Goal: Transaction & Acquisition: Download file/media

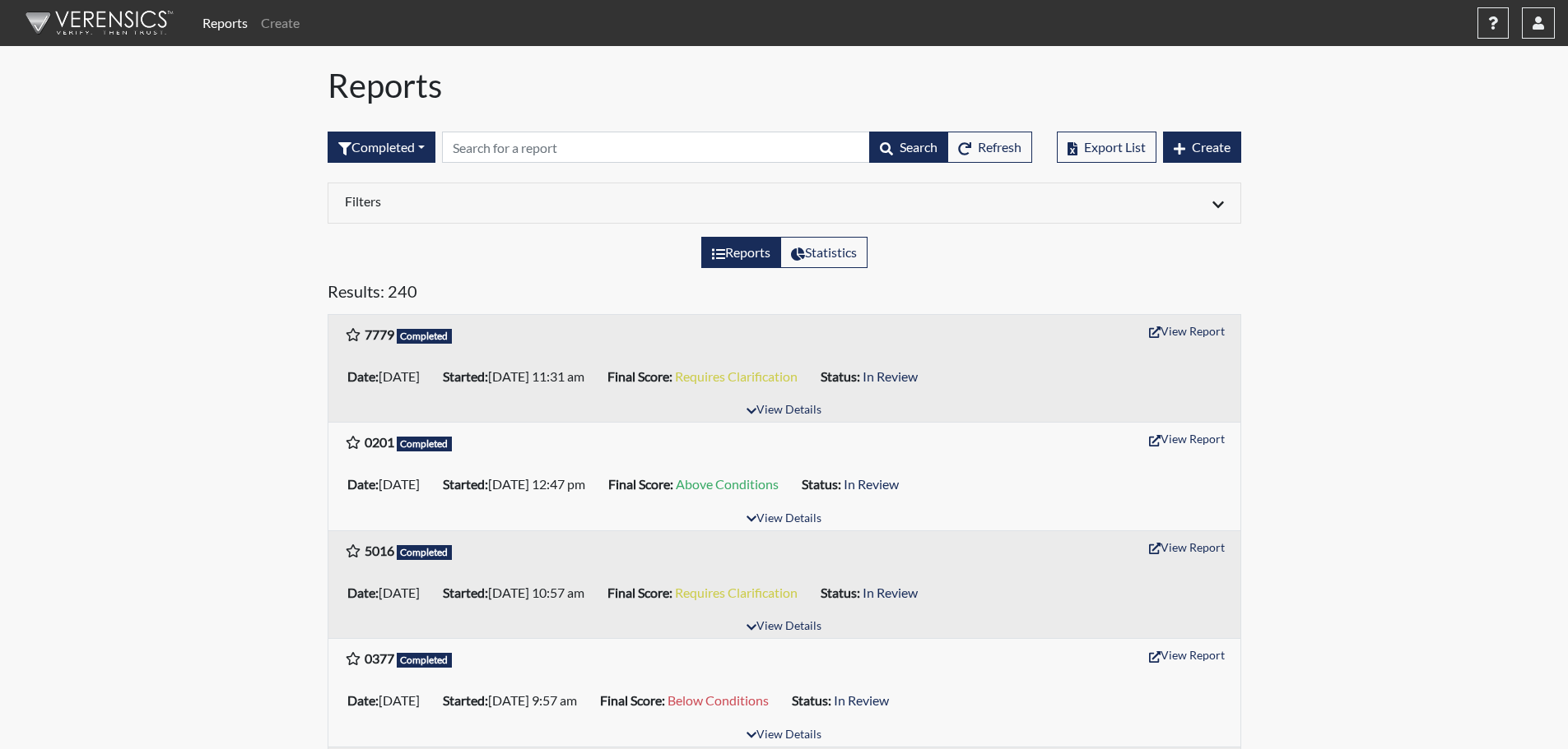
click at [372, 666] on b "0377" at bounding box center [380, 659] width 30 height 16
click at [1208, 649] on button "View Report" at bounding box center [1186, 656] width 90 height 26
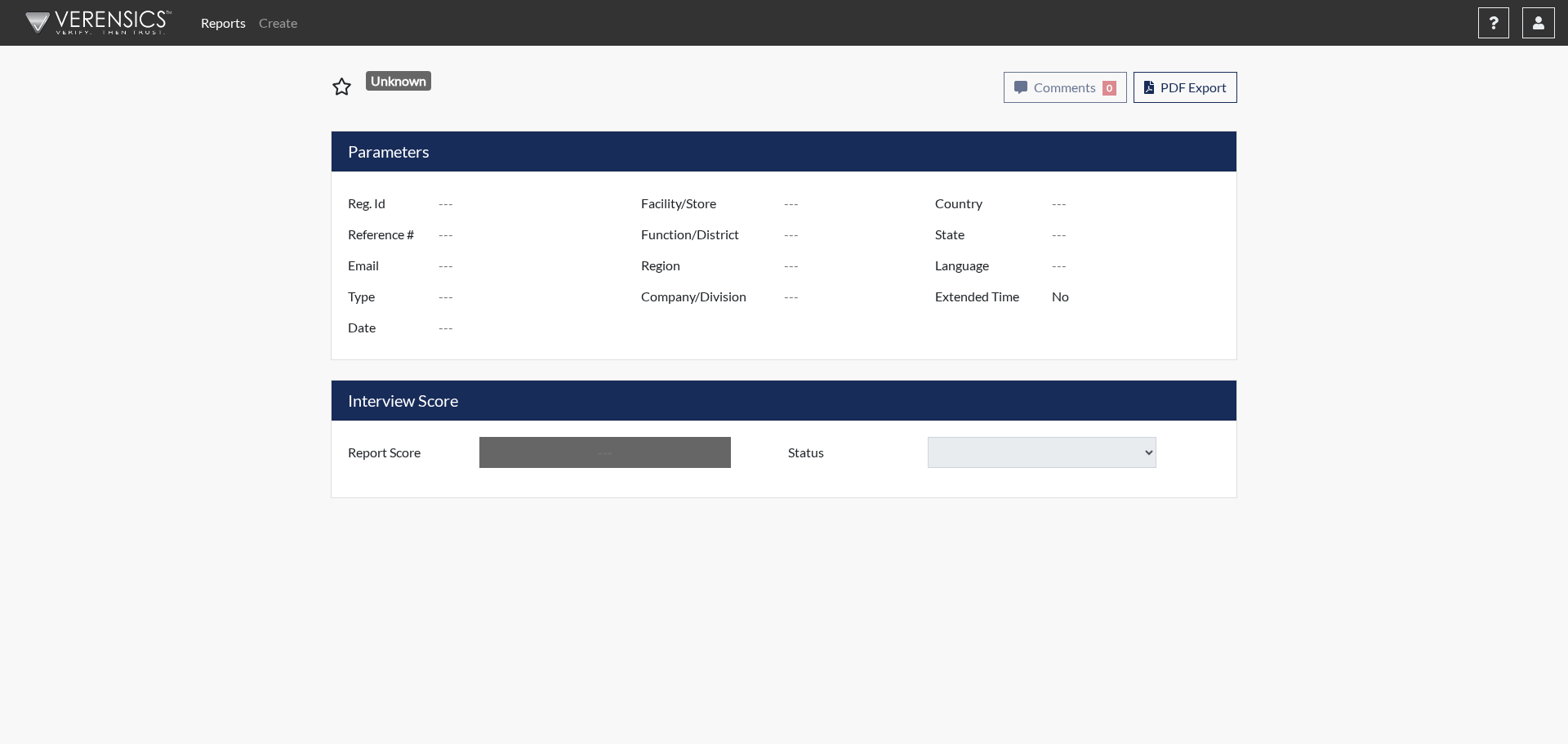
type input "0377"
type input "50916"
type input "[EMAIL_ADDRESS][DOMAIN_NAME]"
type input "Pre-Employment"
type input "[DATE]"
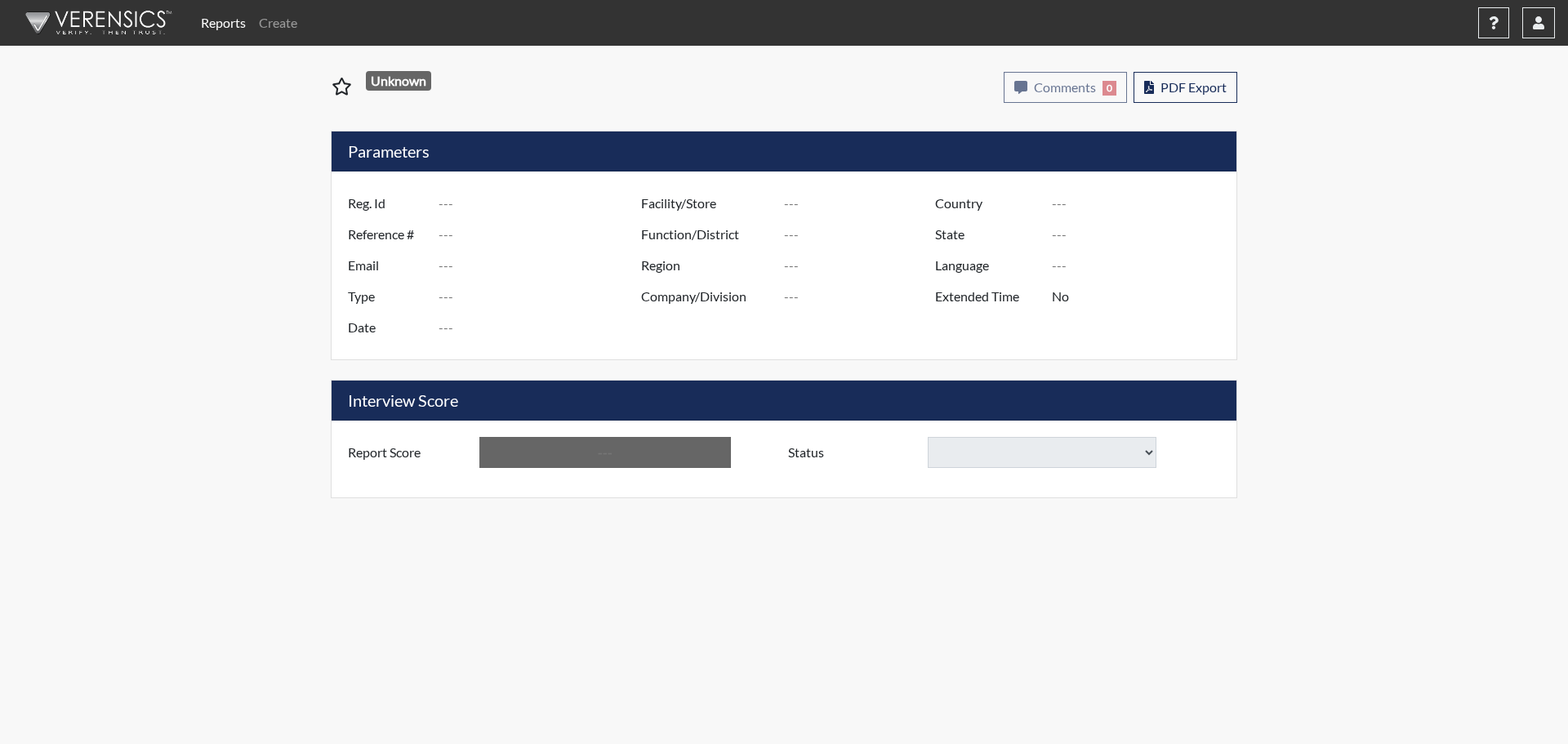
type input "[GEOGRAPHIC_DATA]"
type input "[US_STATE]"
type input "English"
type input "Below Conditions"
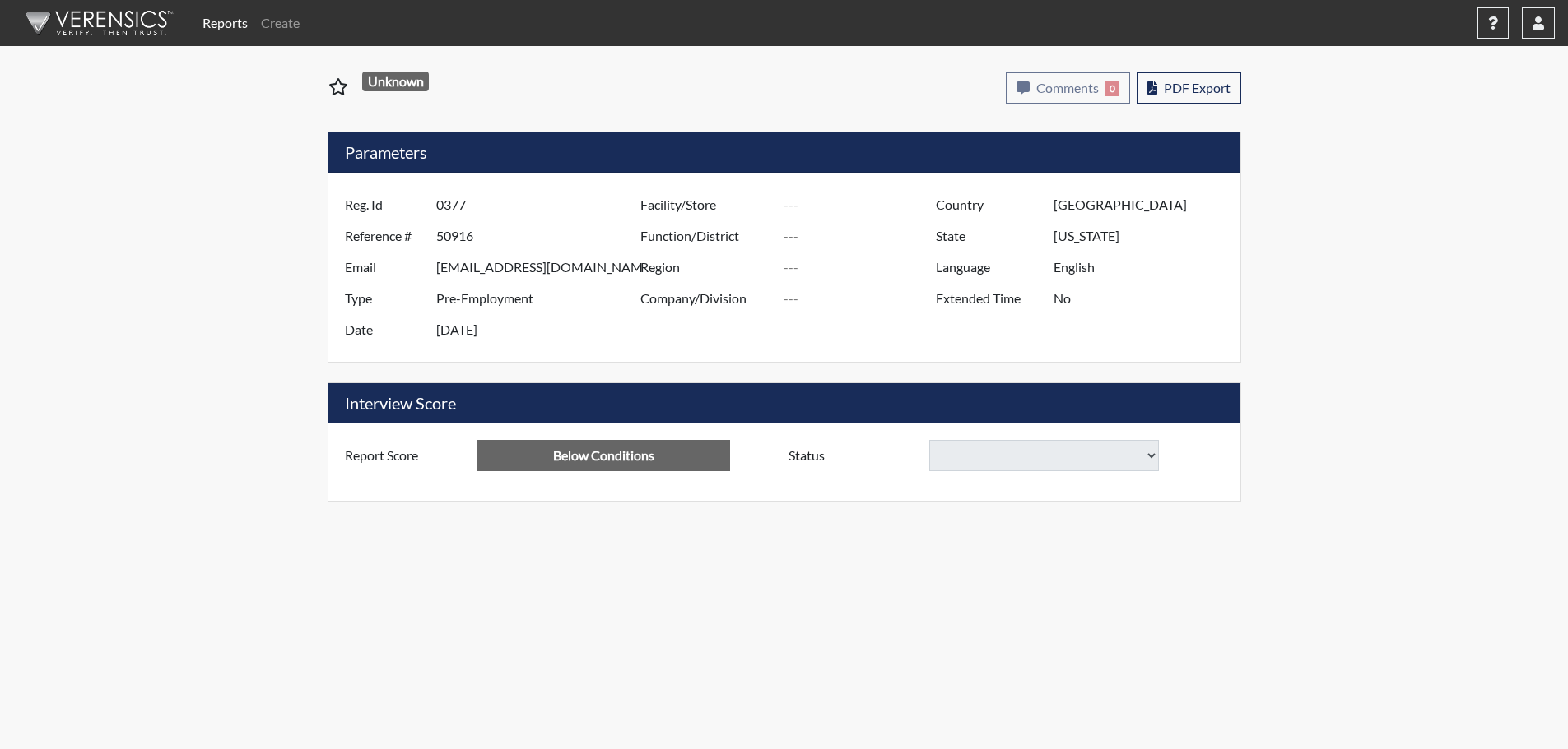
select select
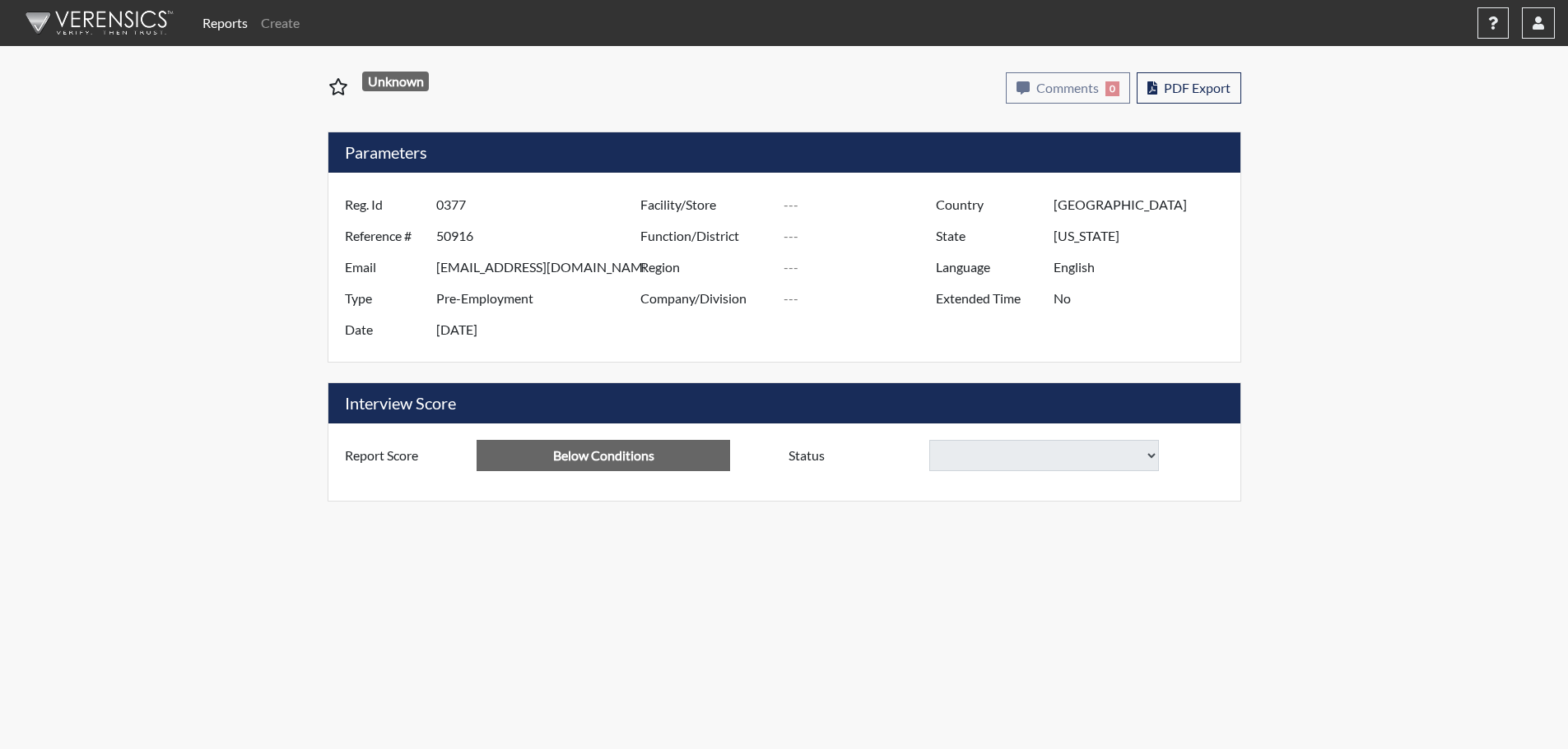
select select
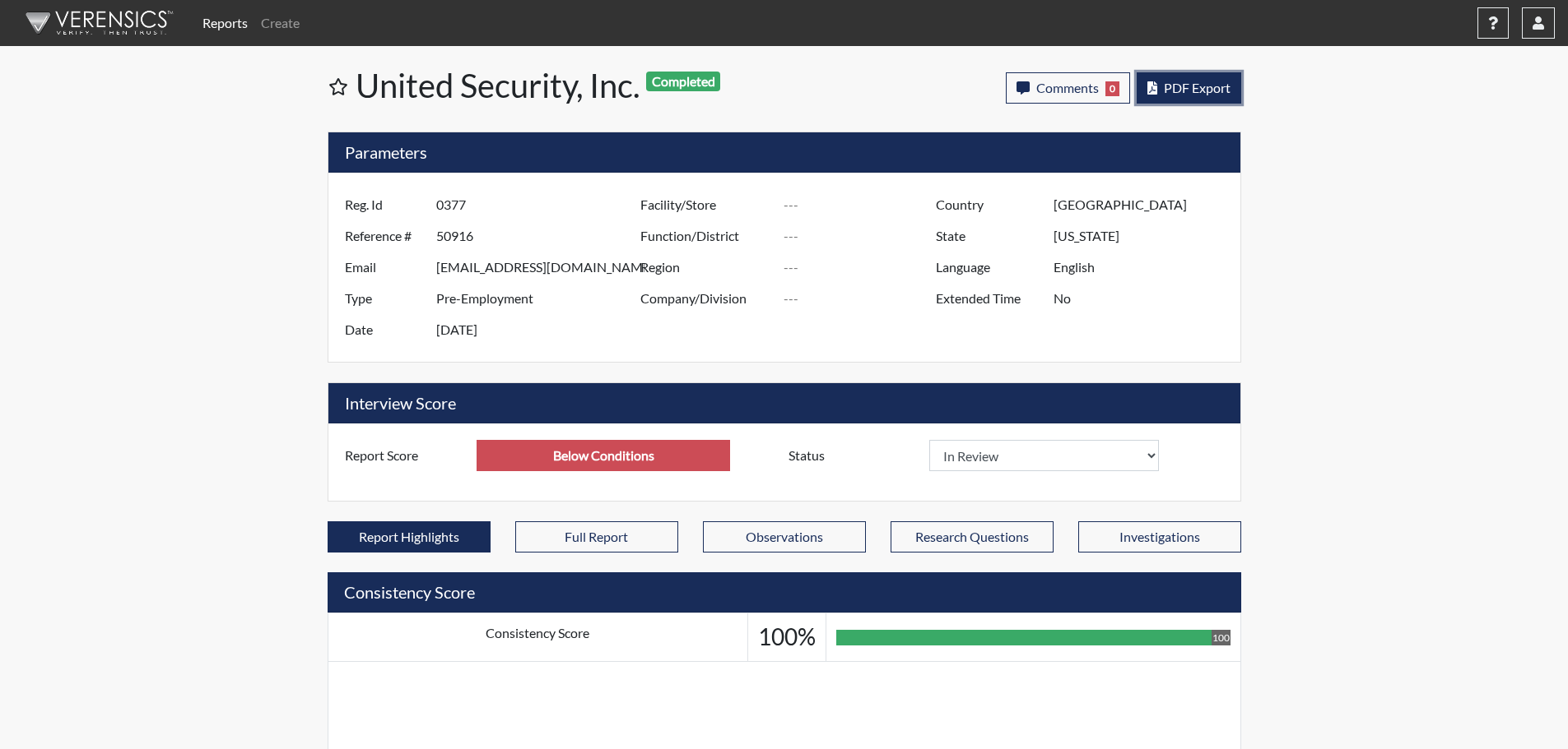
click at [1211, 95] on button "PDF Export" at bounding box center [1188, 87] width 104 height 31
